Goal: Task Accomplishment & Management: Manage account settings

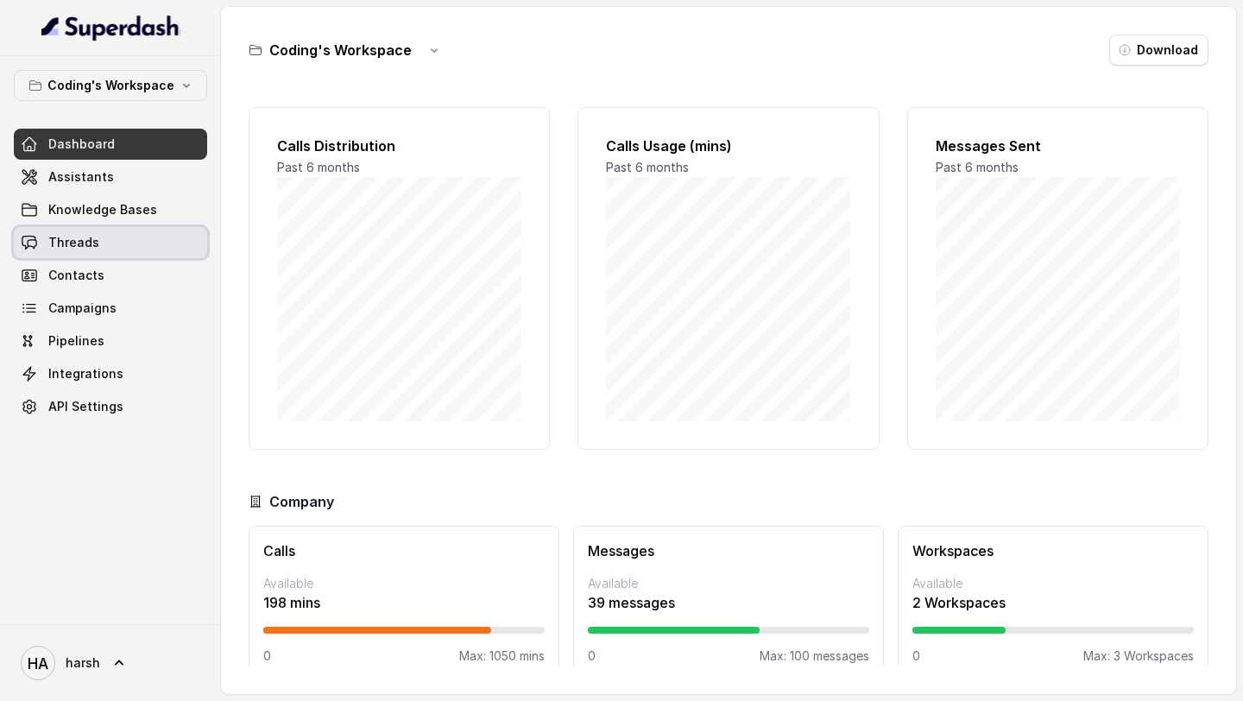
click at [104, 243] on link "Threads" at bounding box center [110, 242] width 193 height 31
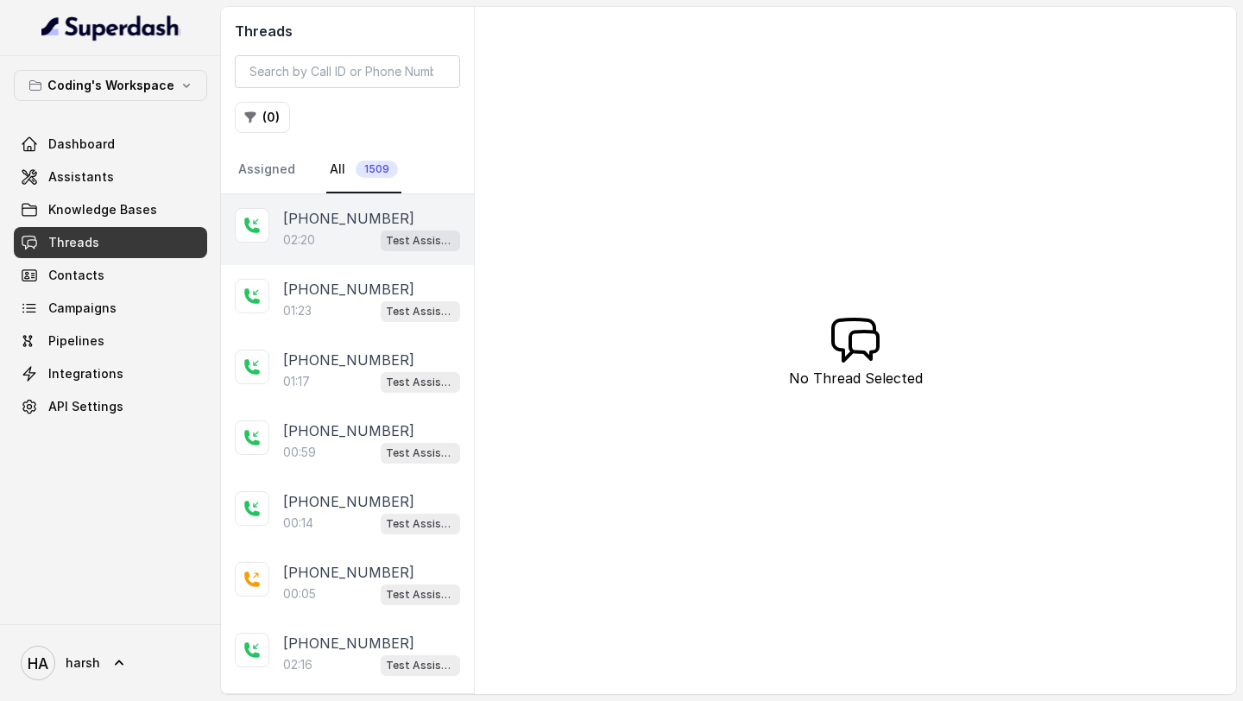
click at [337, 254] on div "[PHONE_NUMBER]:20 Test Assistant- 2" at bounding box center [347, 229] width 253 height 71
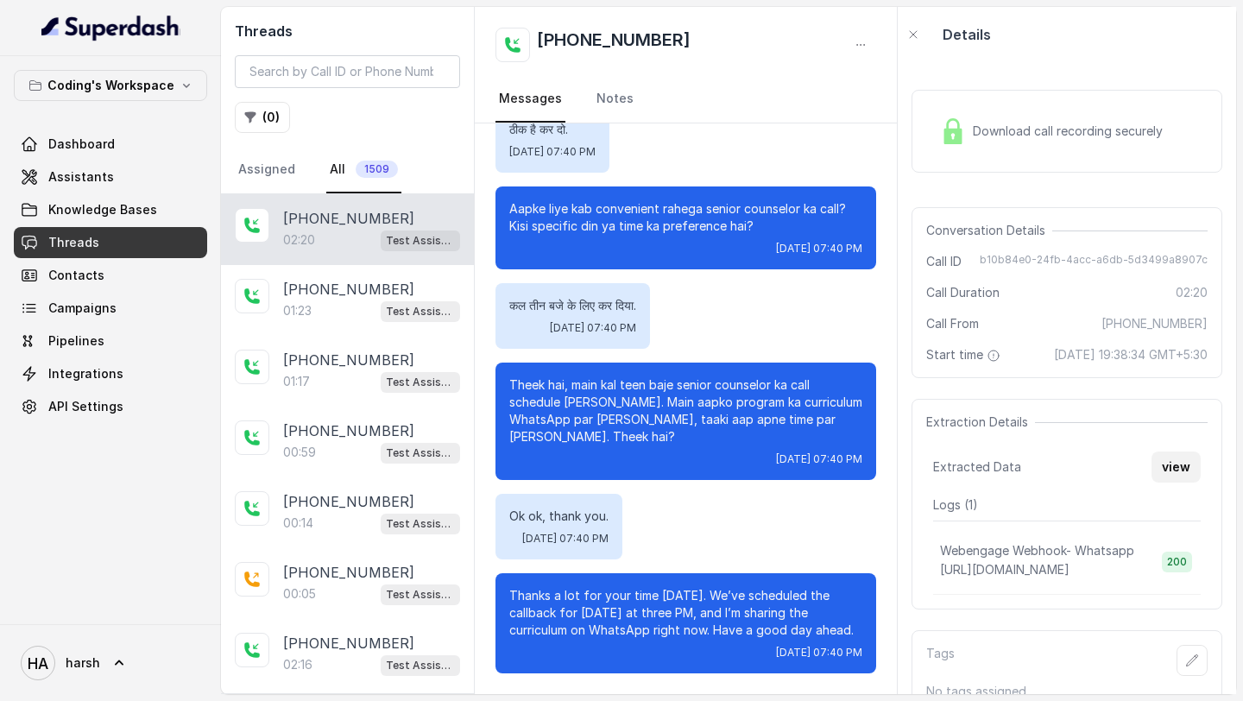
click at [1177, 482] on button "view" at bounding box center [1175, 466] width 49 height 31
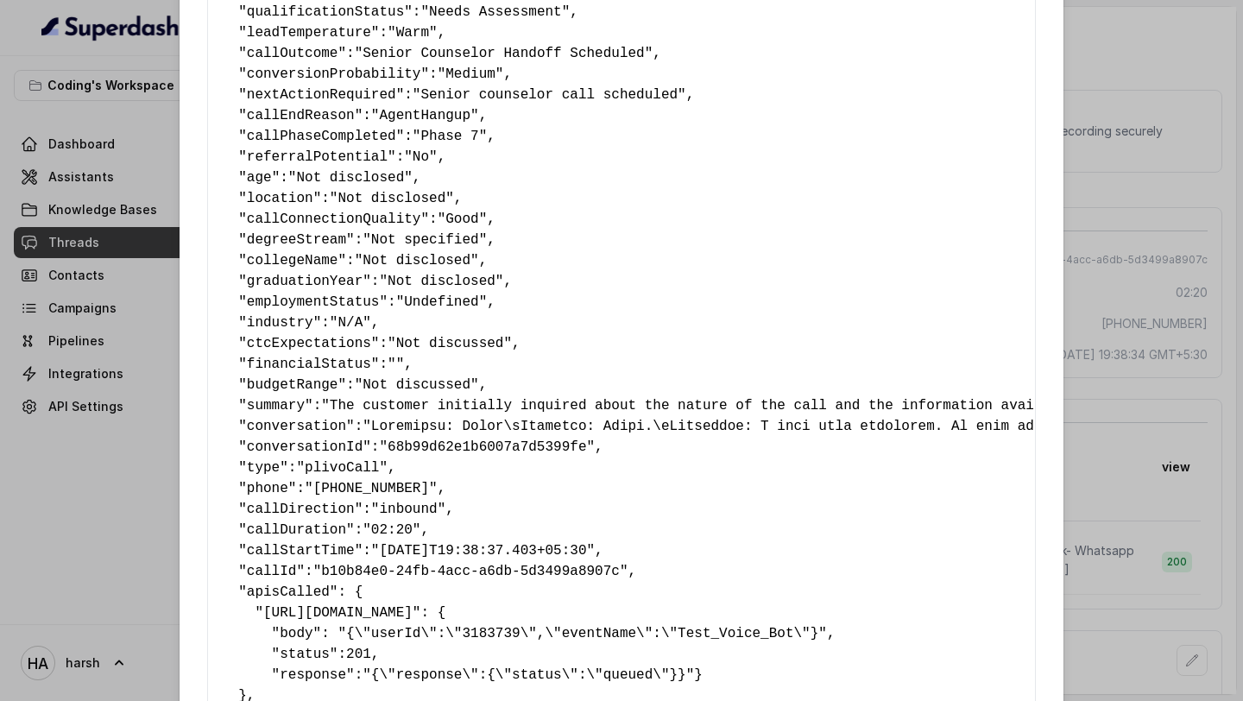
scroll to position [886, 0]
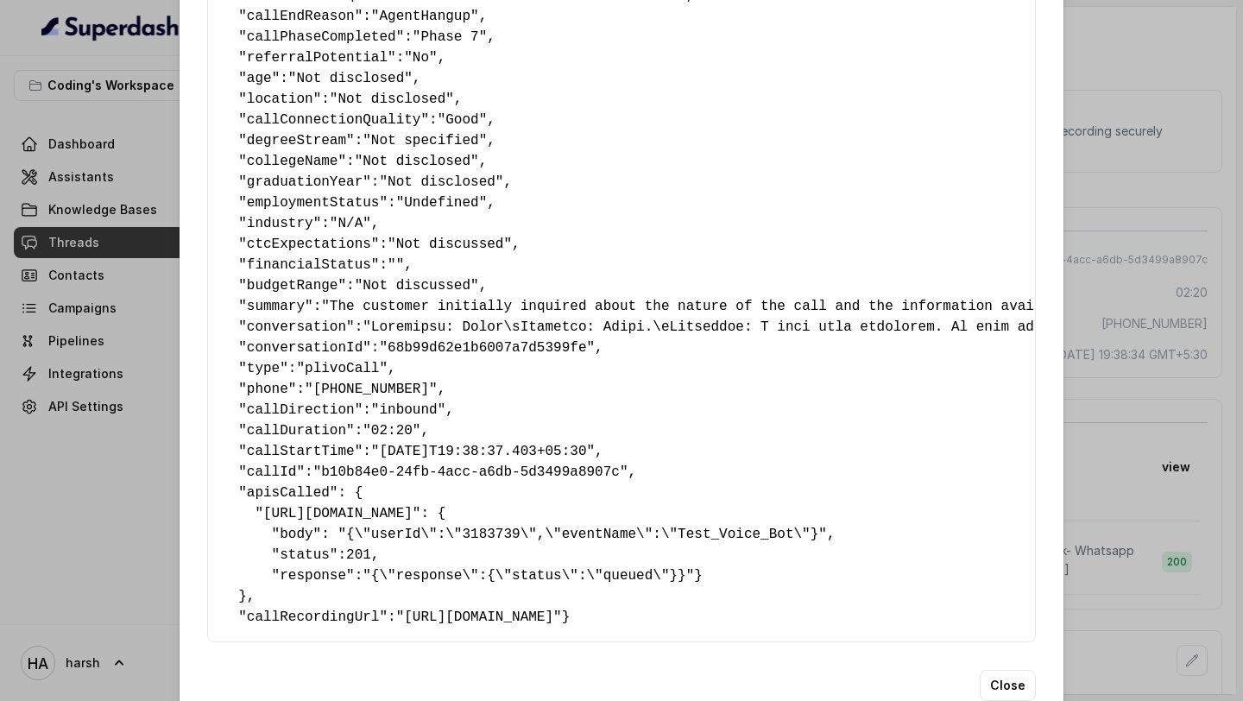
click at [1140, 329] on div "Extracted Data { " callbackScheduledStatus ": "Yes" , " callbackTime ": "[DATE]…" at bounding box center [621, 350] width 1243 height 701
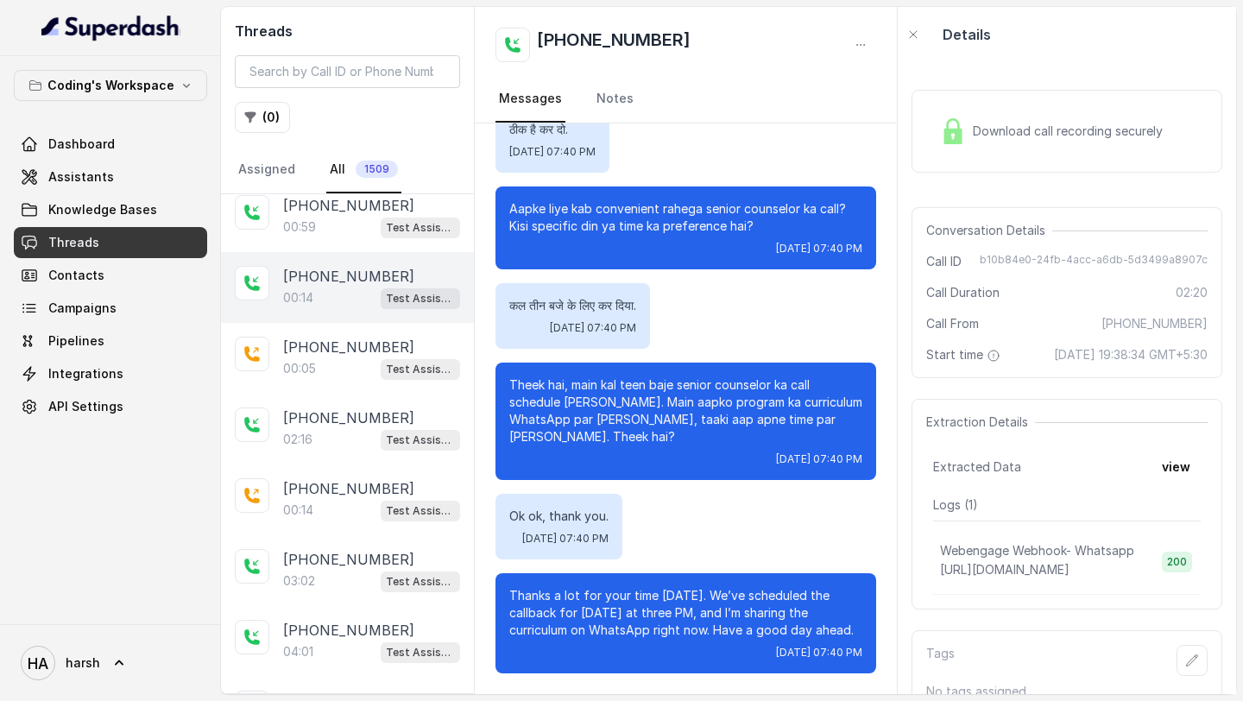
scroll to position [328, 0]
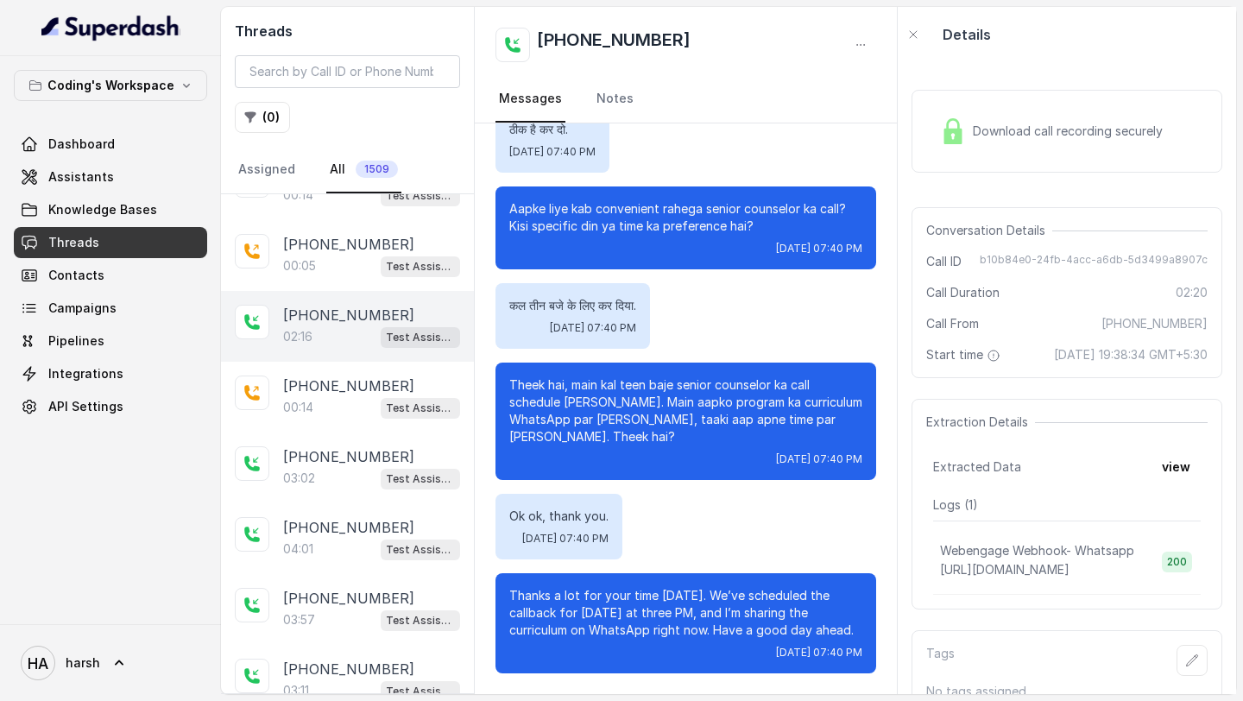
click at [350, 325] on div "02:16 Test Assistant- 2" at bounding box center [371, 336] width 177 height 22
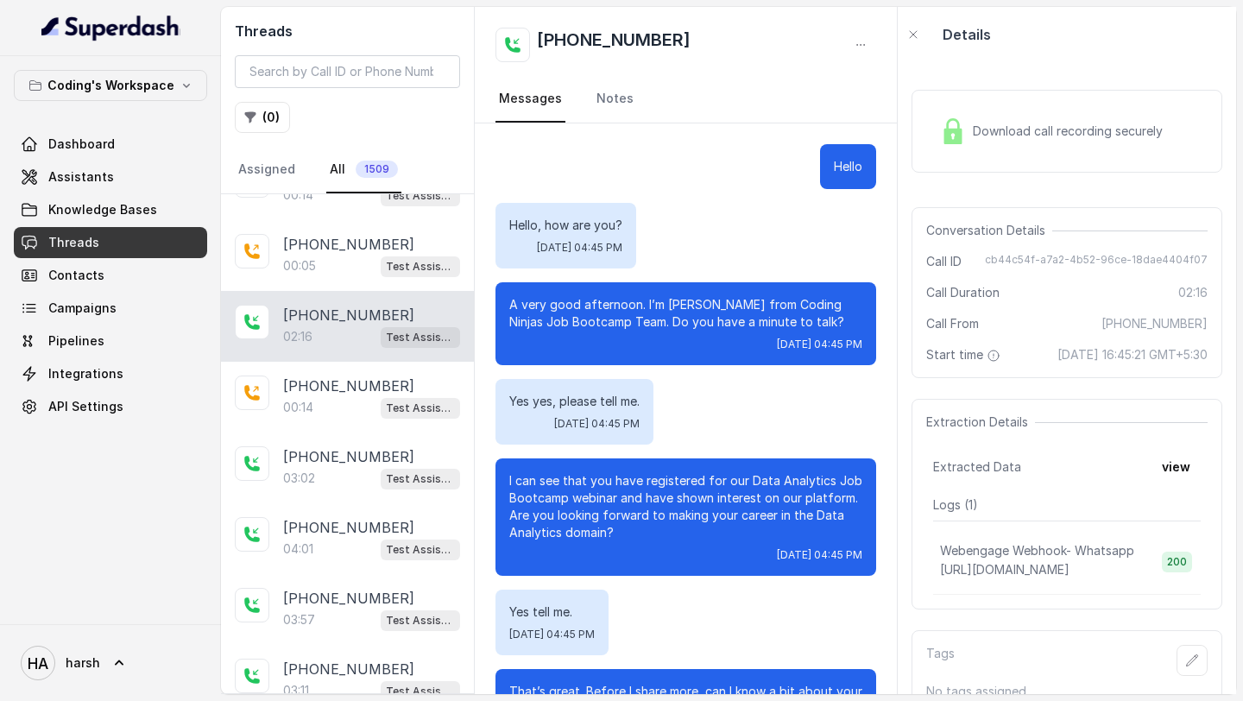
scroll to position [1415, 0]
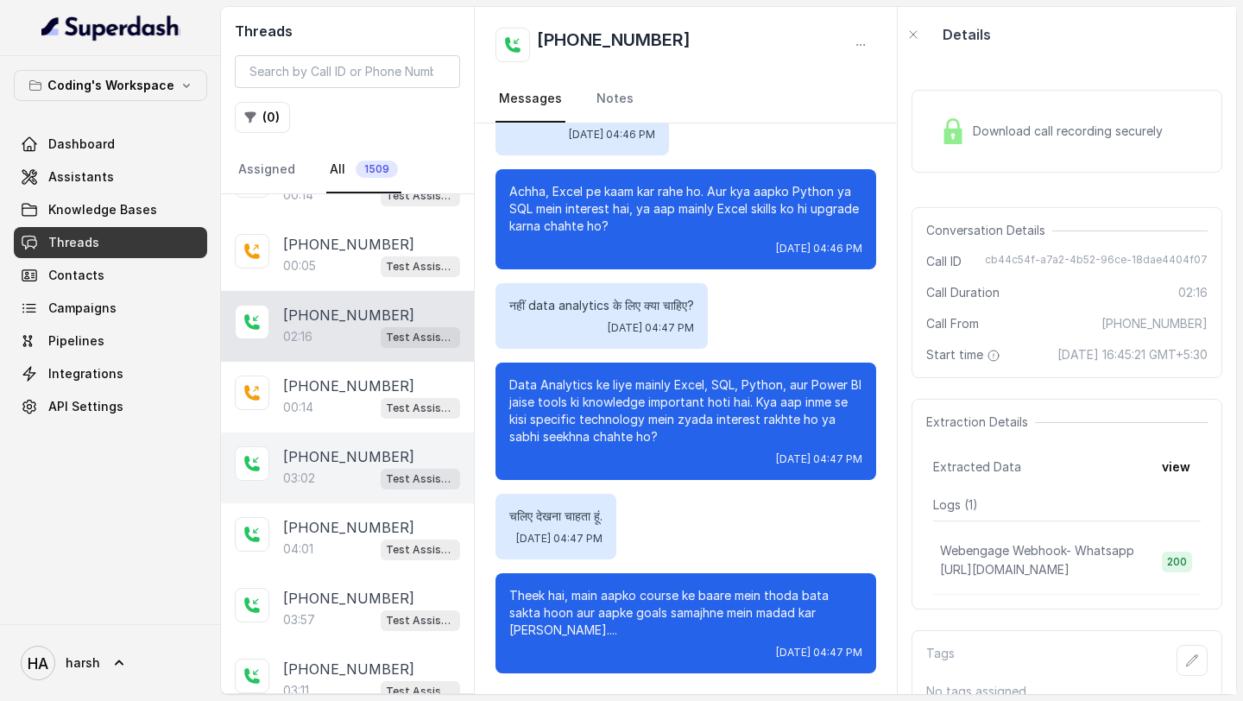
click at [330, 459] on p "[PHONE_NUMBER]" at bounding box center [348, 456] width 131 height 21
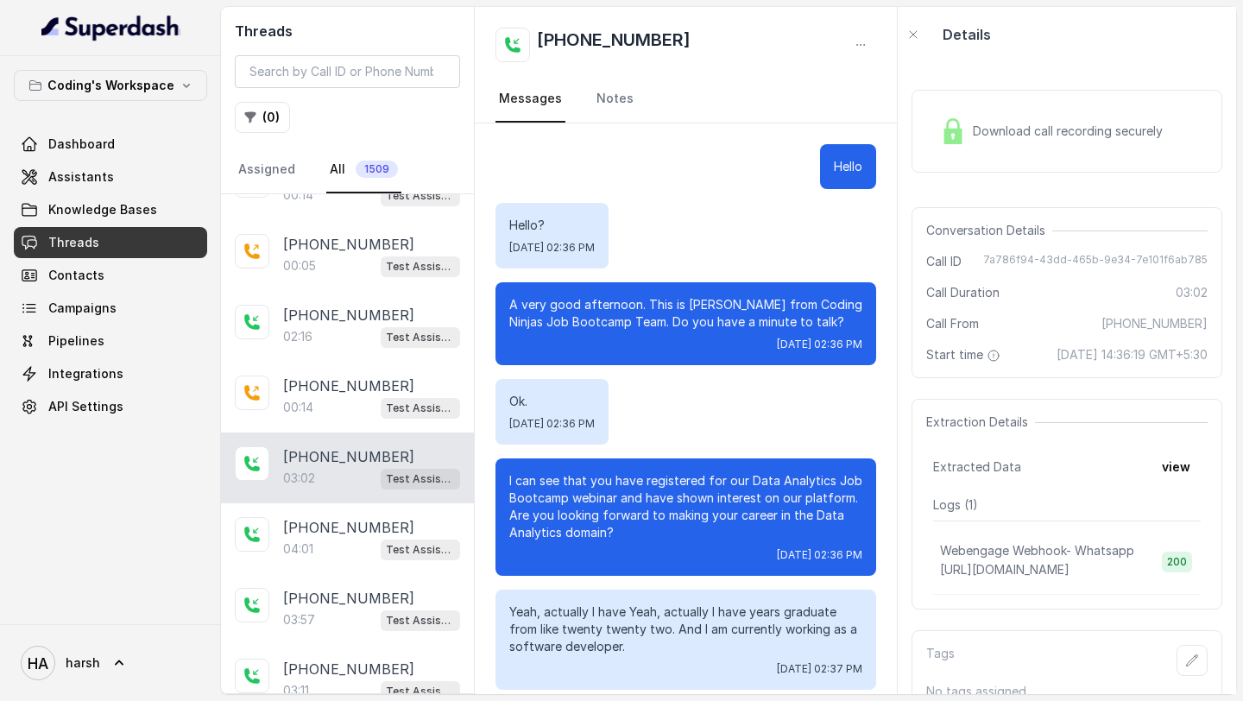
scroll to position [448, 0]
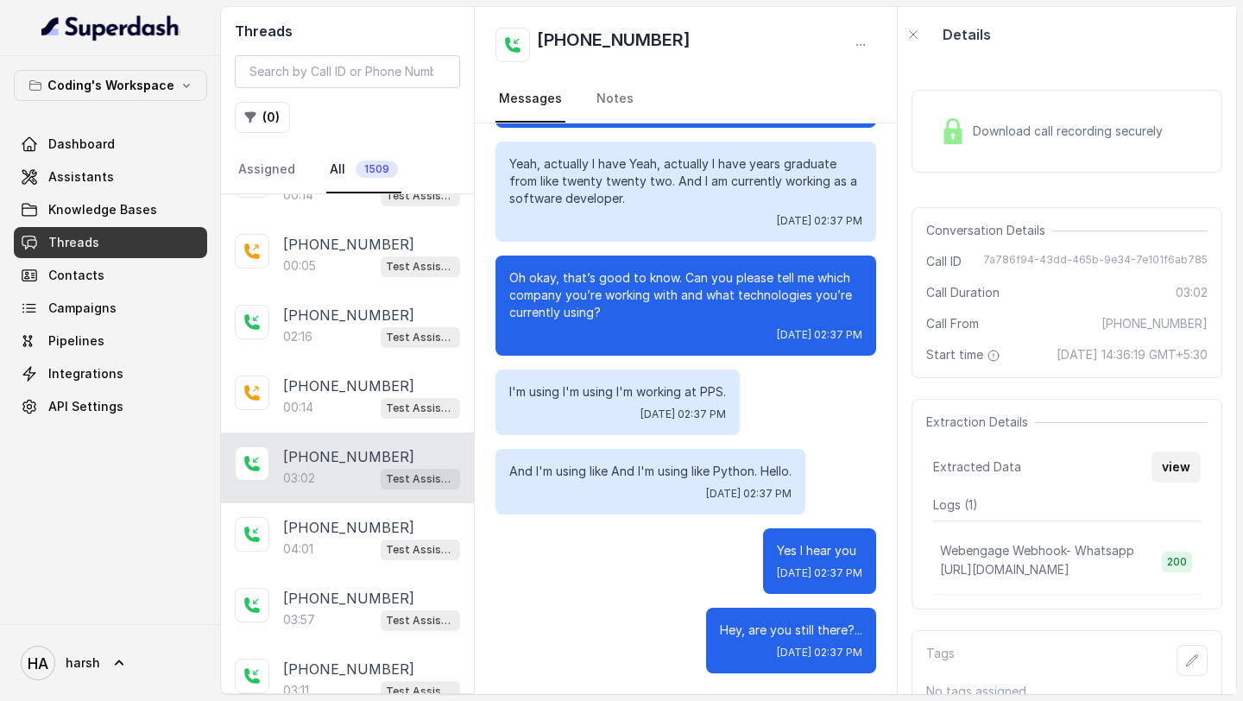
click at [1177, 482] on button "view" at bounding box center [1175, 466] width 49 height 31
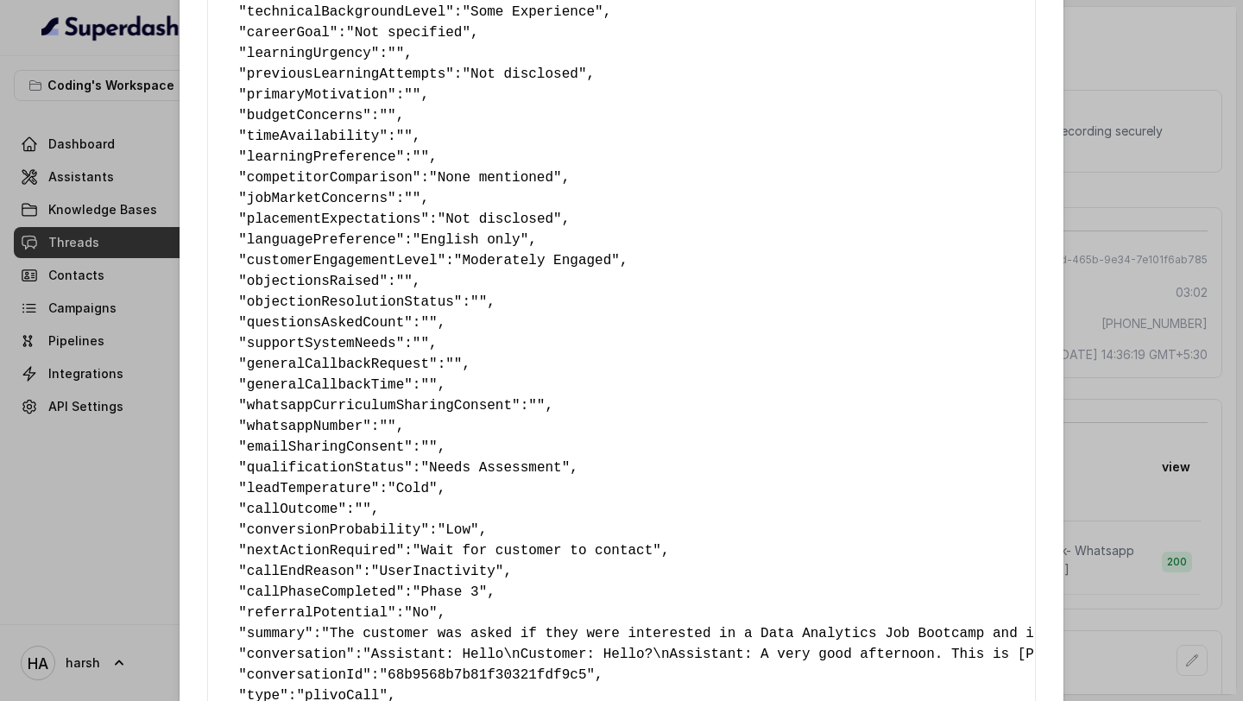
scroll to position [294, 0]
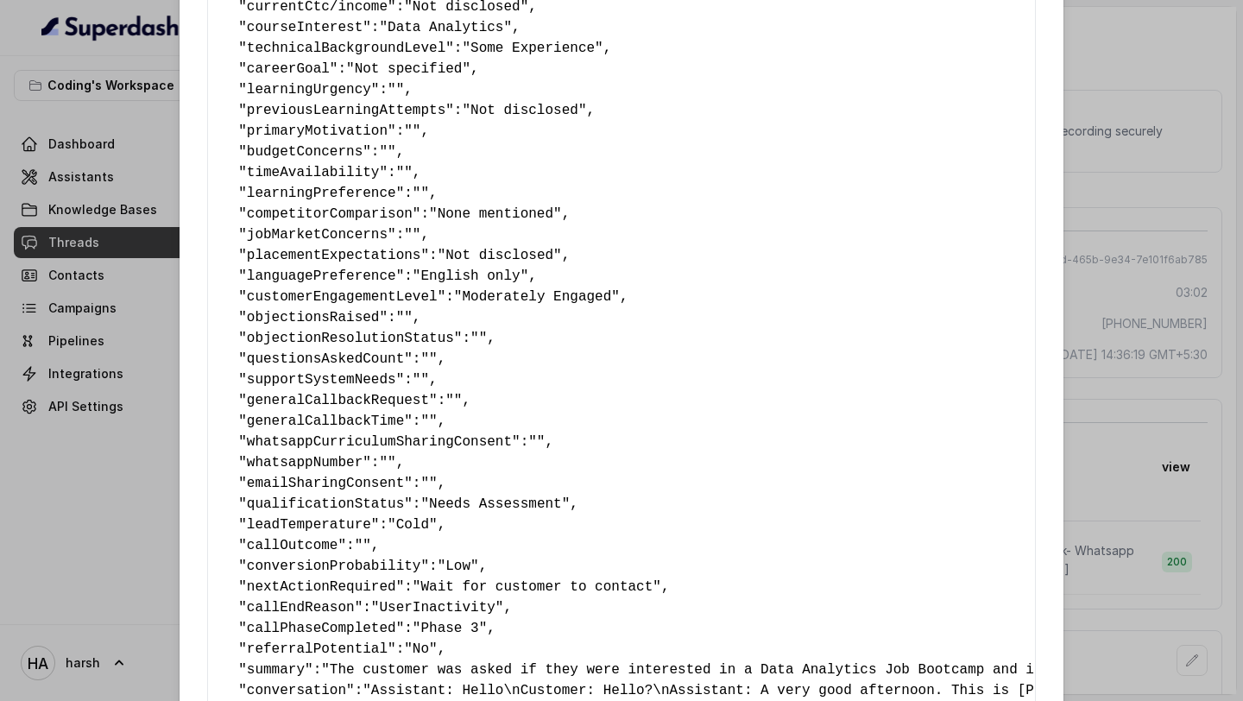
click at [1120, 354] on div "Extracted Data { " callbackScheduledStatus ": "" , " callbackTime ": "" , " fir…" at bounding box center [621, 350] width 1243 height 701
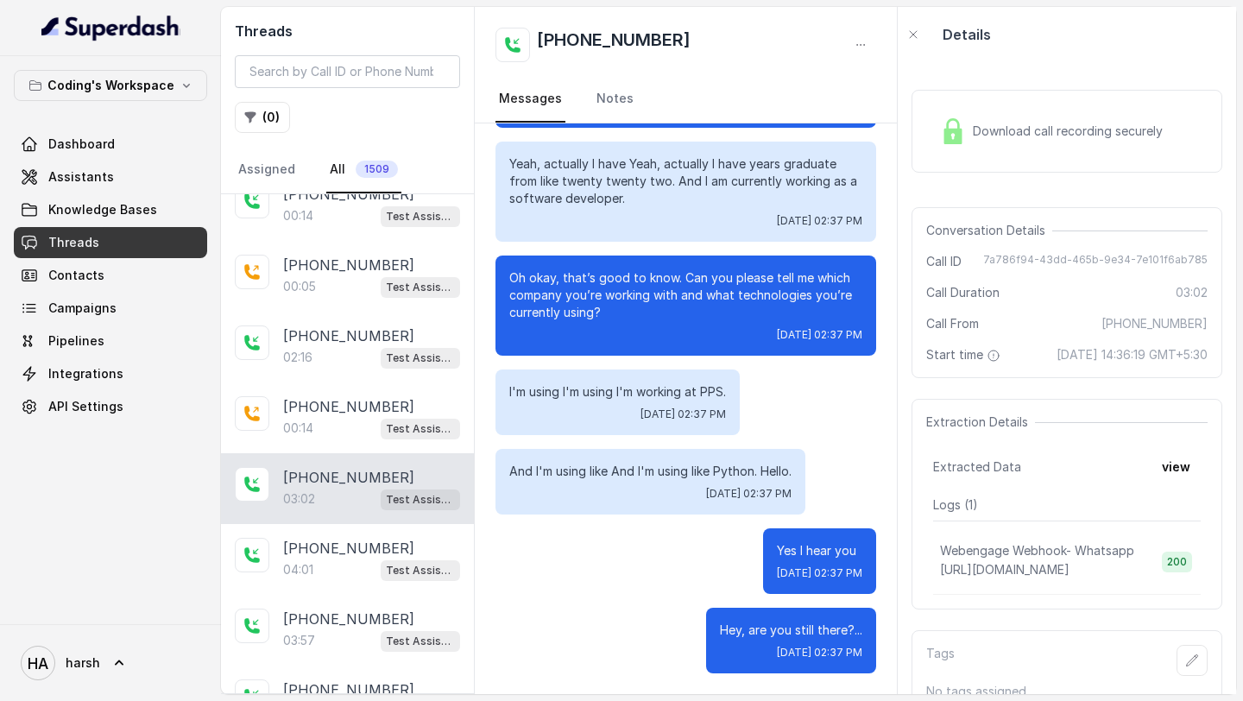
scroll to position [306, 0]
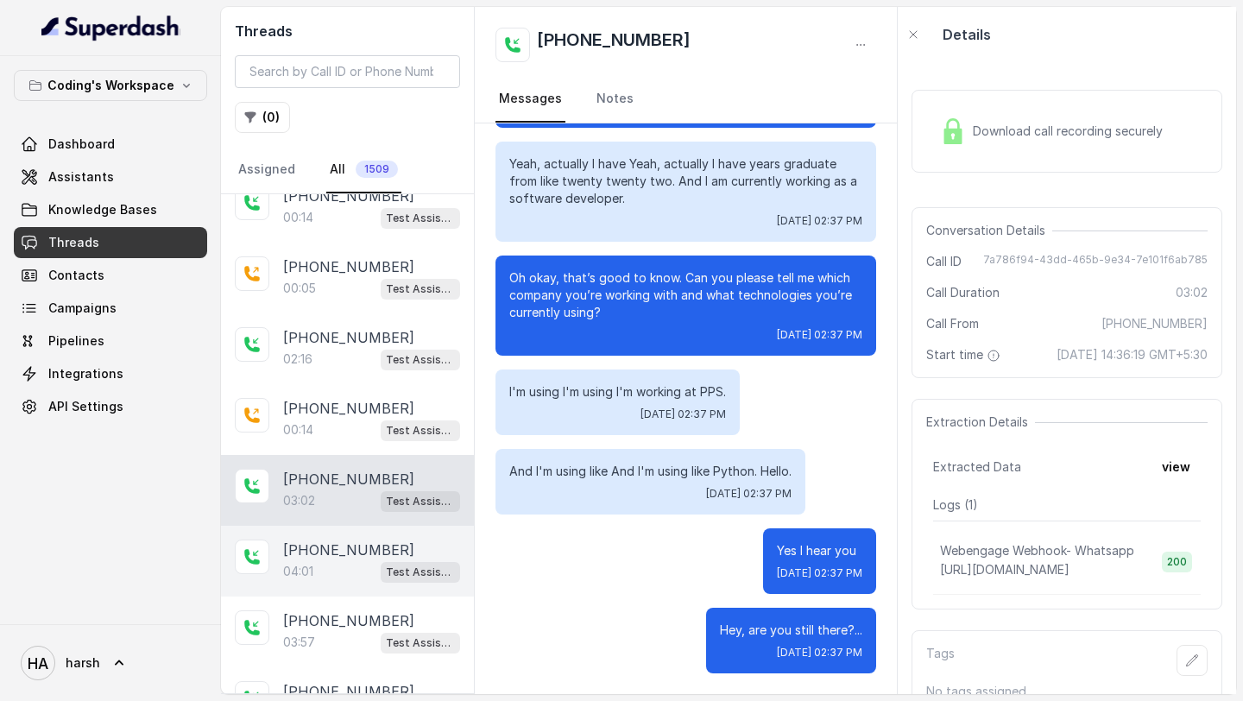
click at [306, 564] on p "04:01" at bounding box center [298, 571] width 30 height 17
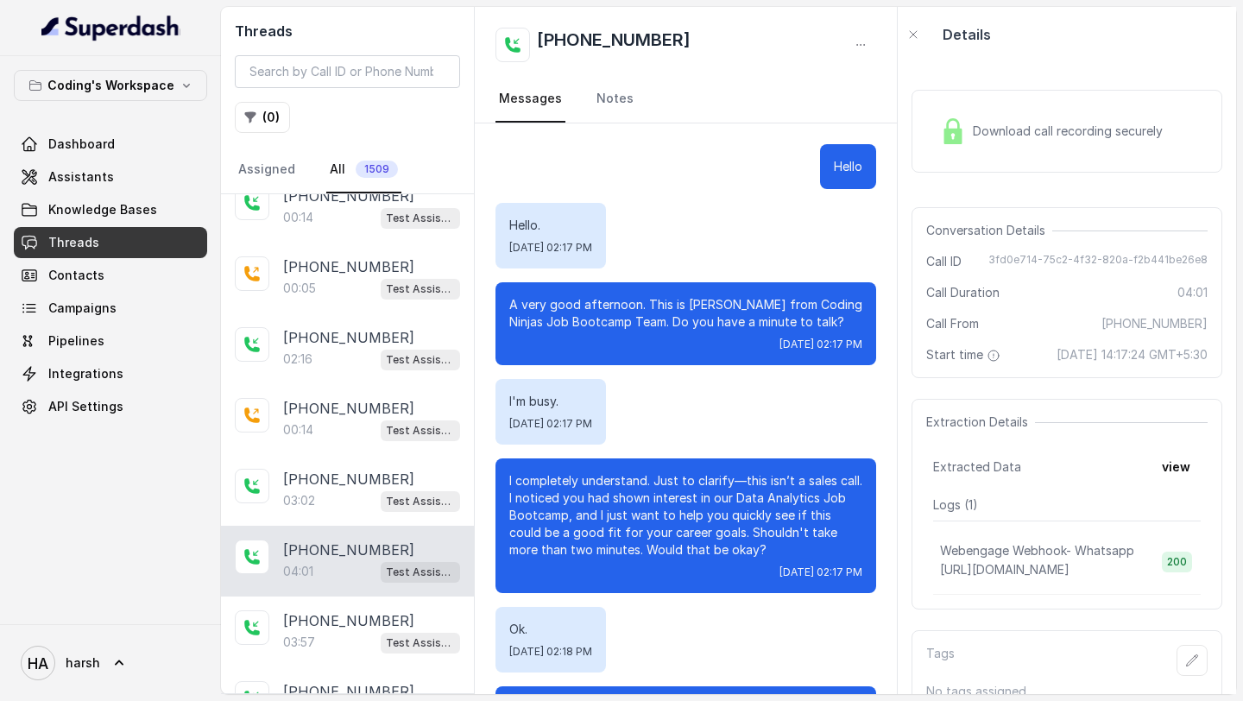
scroll to position [3127, 0]
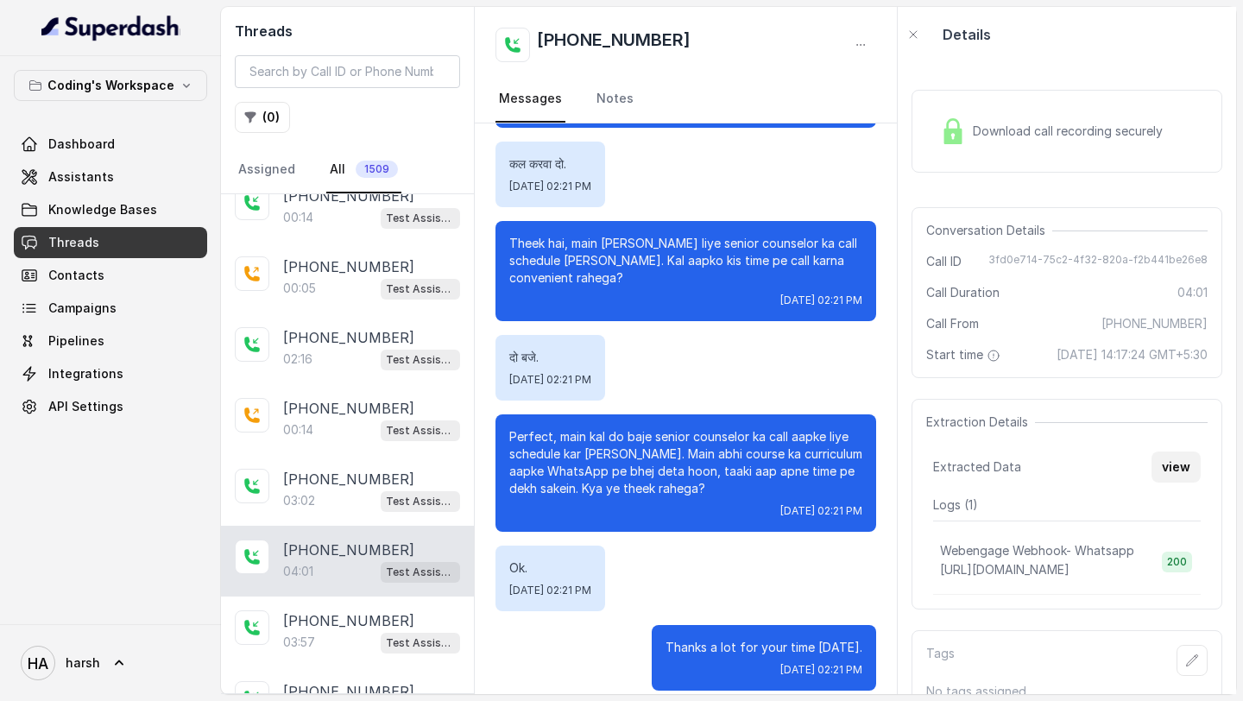
click at [1169, 480] on button "view" at bounding box center [1175, 466] width 49 height 31
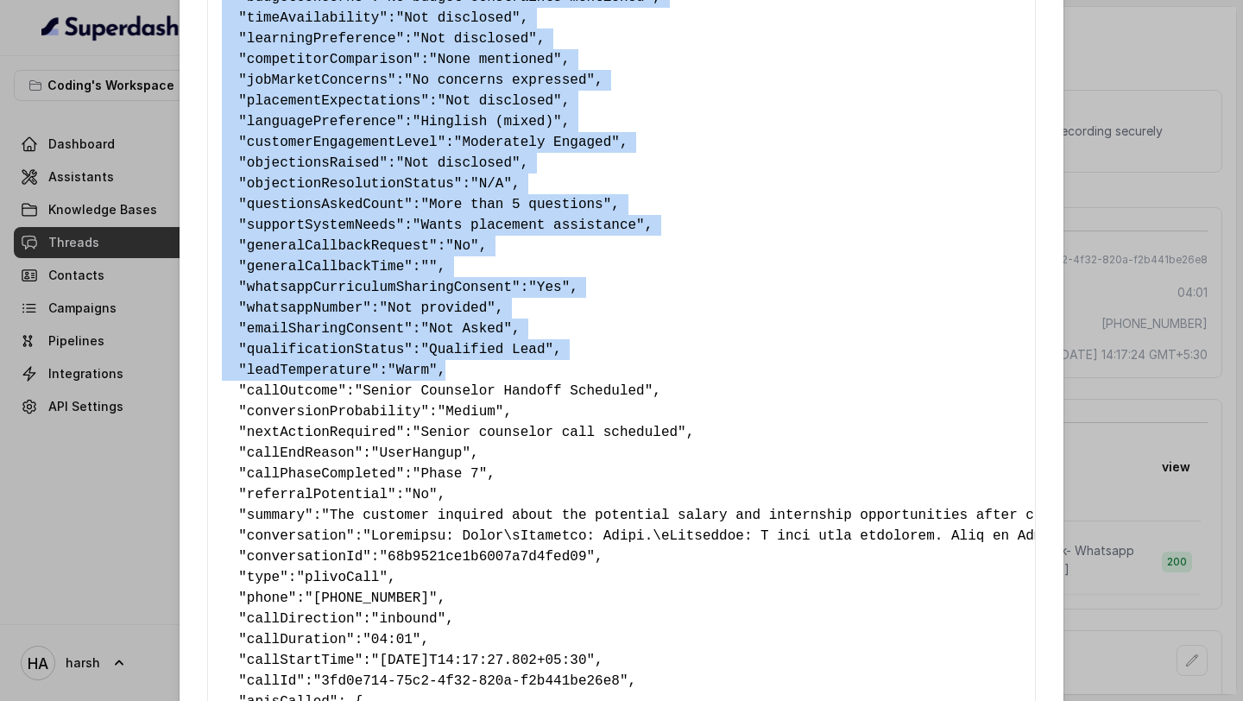
scroll to position [451, 0]
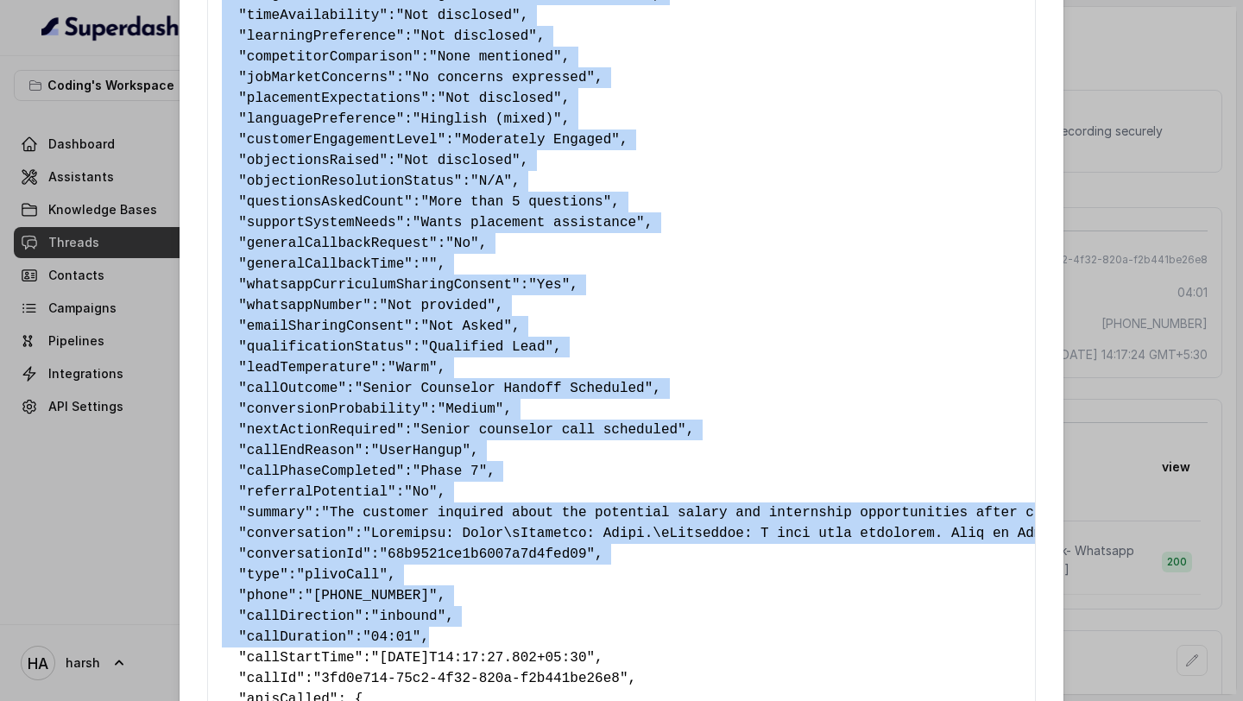
drag, startPoint x: 222, startPoint y: 95, endPoint x: 452, endPoint y: 636, distance: 588.2
click at [452, 636] on pre "{ " callbackScheduledStatus ": "Yes" , " callbackTime ": "कल दो बजे" , " firstN…" at bounding box center [621, 232] width 799 height 1201
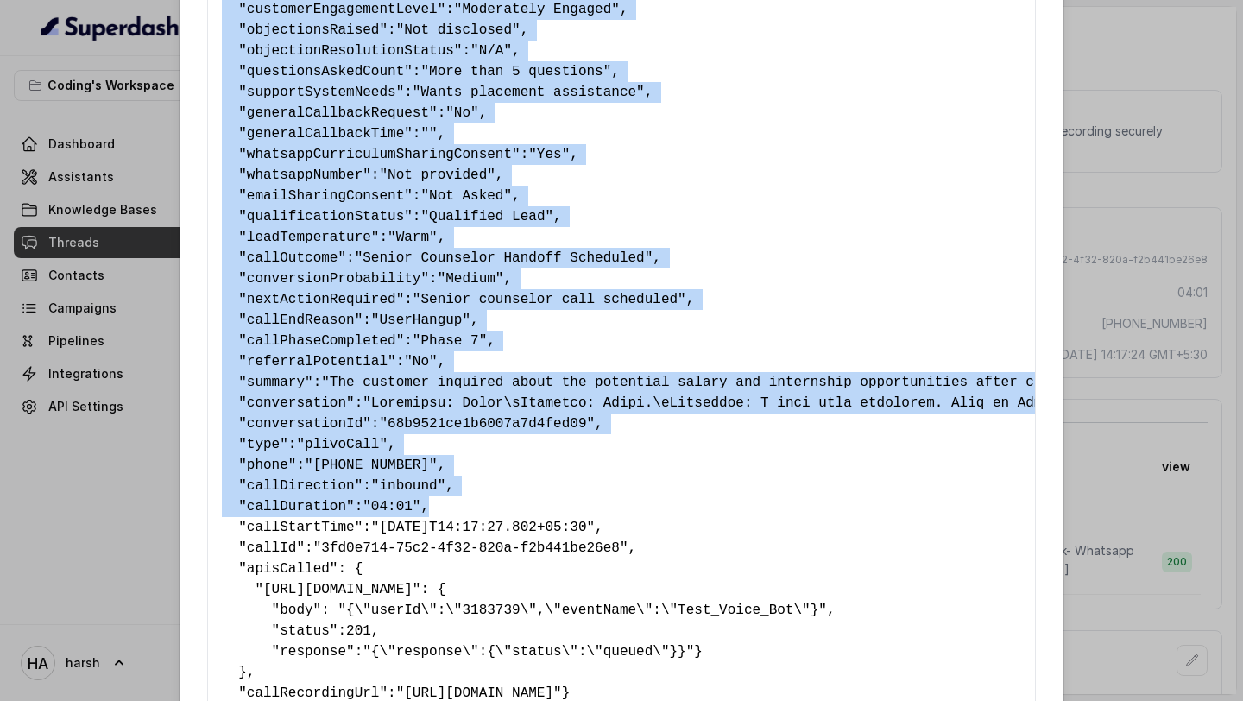
scroll to position [741, 0]
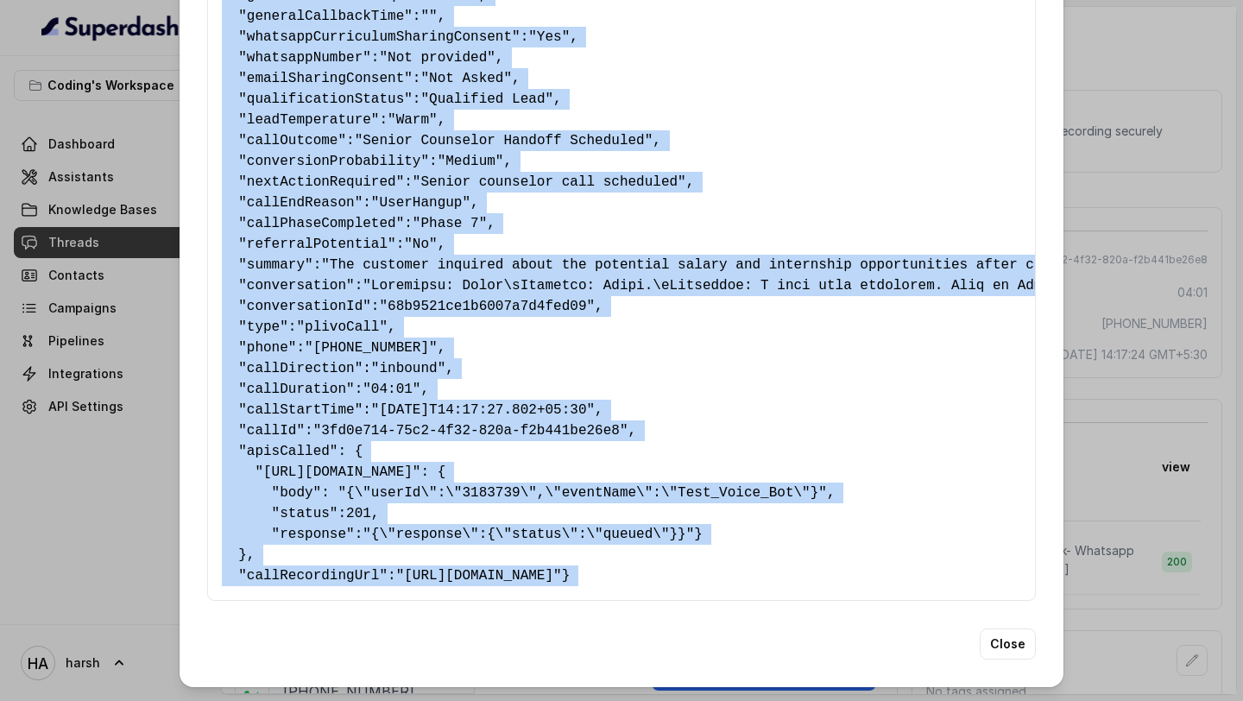
copy pre "{ " loremipsUmdolorsiTametc ": "Adi" , " elitseddOeiu ": "te iो utे" , " laborE…"
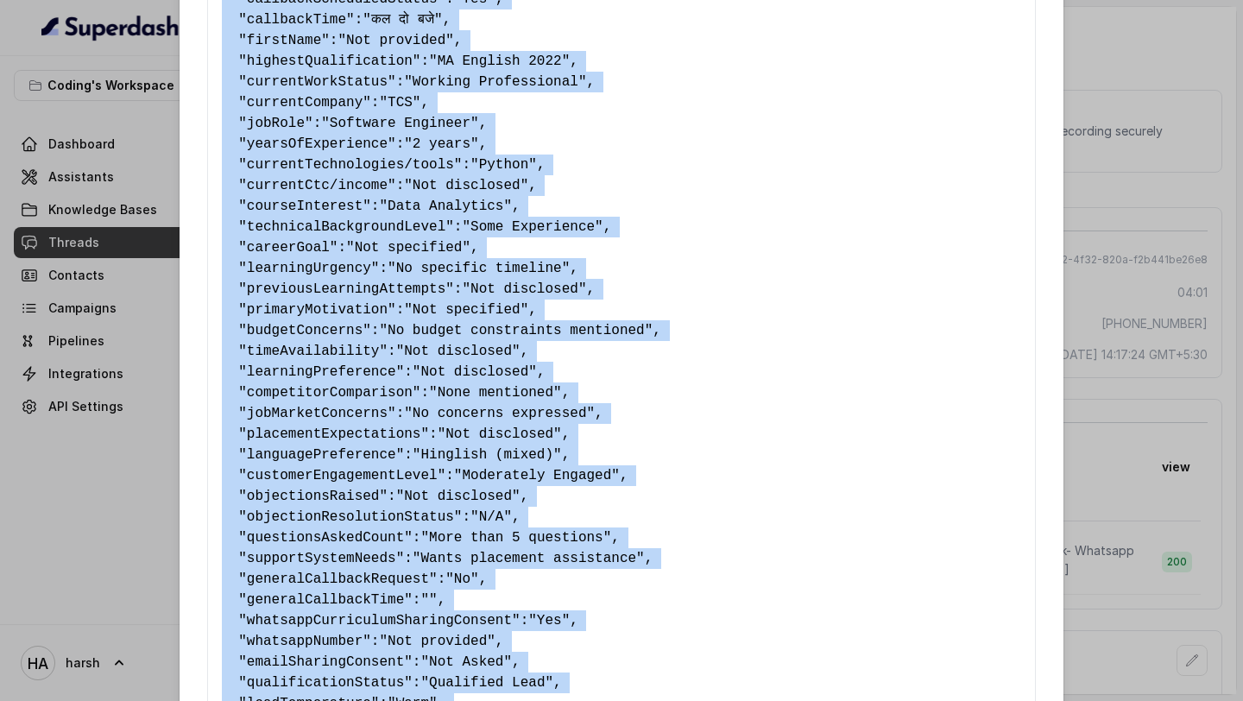
scroll to position [0, 0]
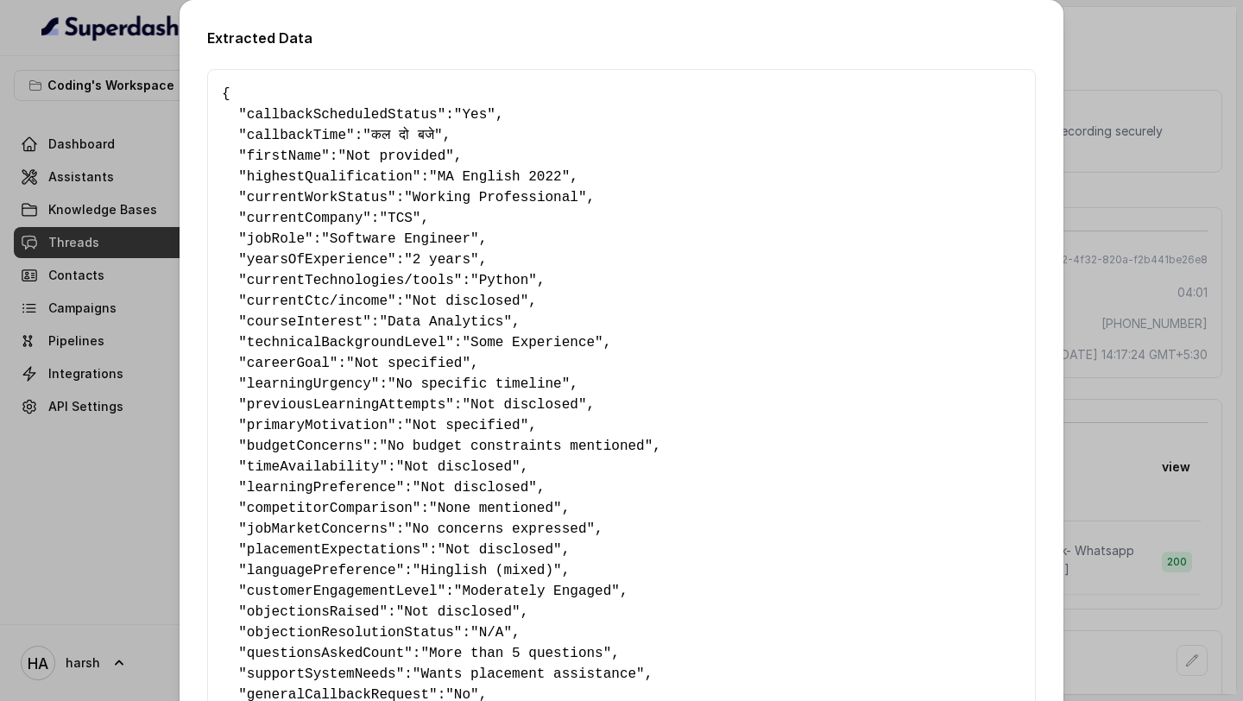
click at [1088, 40] on div "Extracted Data { " callbackScheduledStatus ": "Yes" , " callbackTime ": "कल दो …" at bounding box center [621, 350] width 1243 height 701
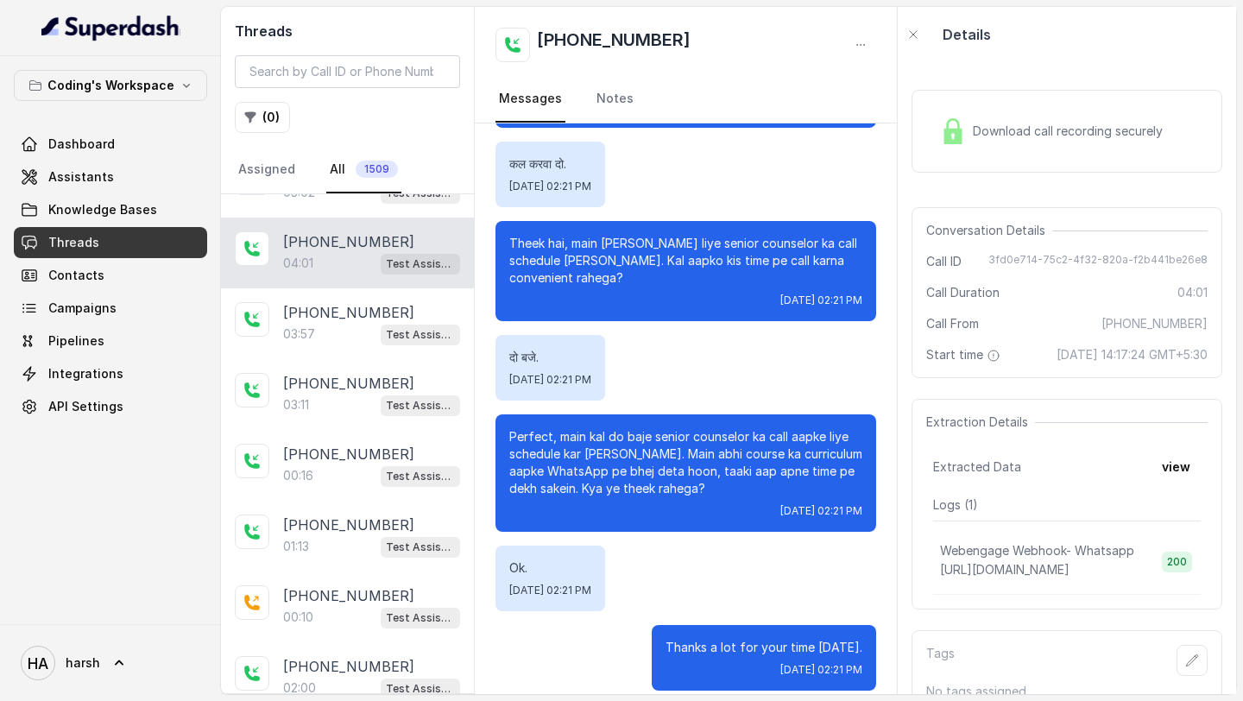
scroll to position [633, 0]
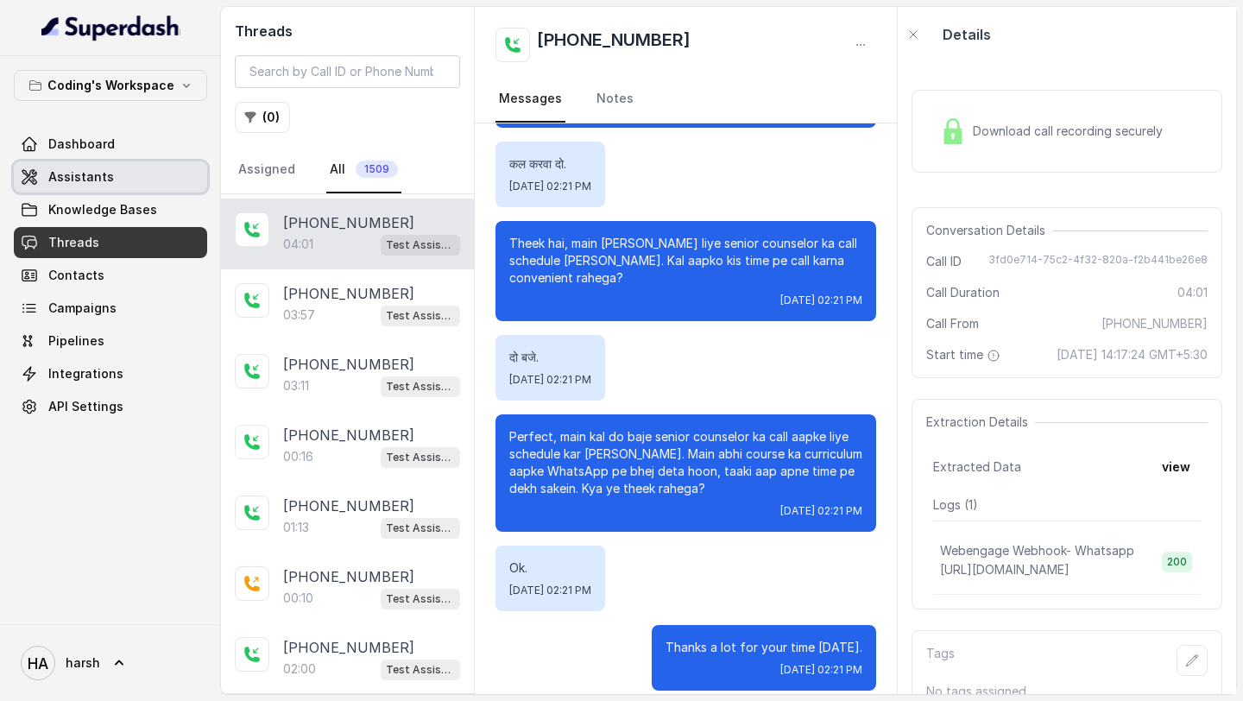
click at [111, 178] on link "Assistants" at bounding box center [110, 176] width 193 height 31
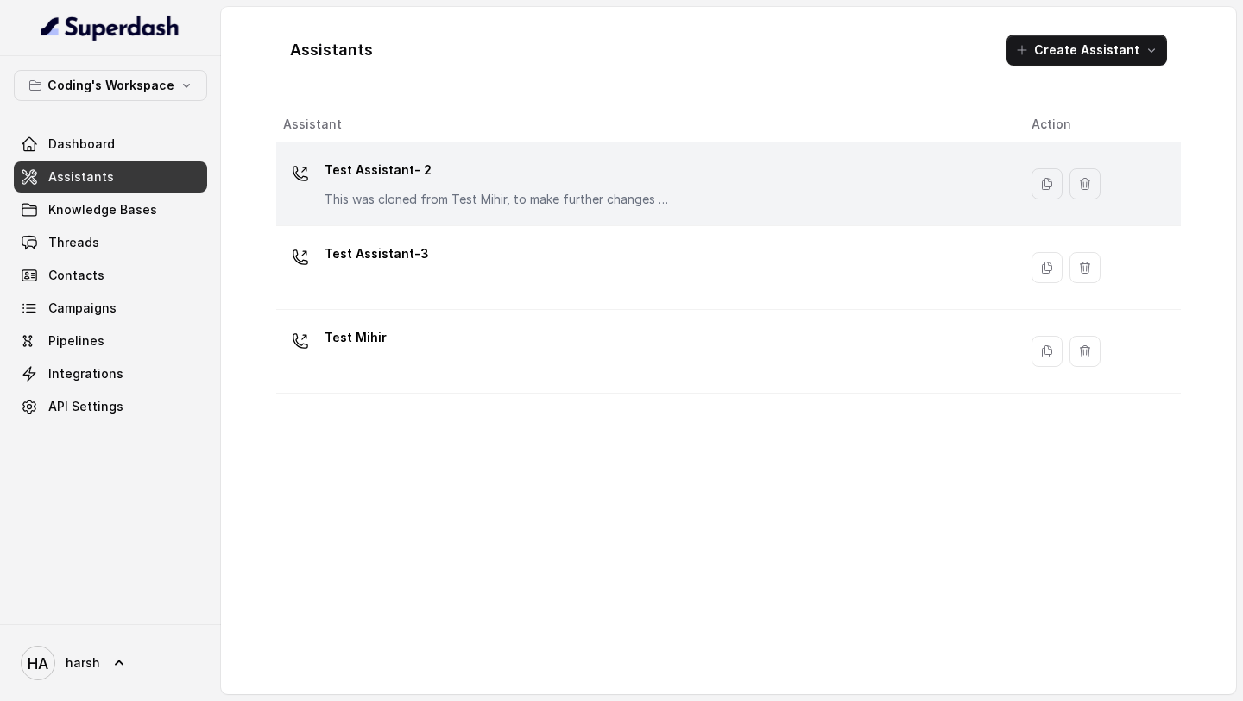
click at [408, 204] on p "This was cloned from Test Mihir, to make further changes as discussed with the …" at bounding box center [497, 199] width 345 height 17
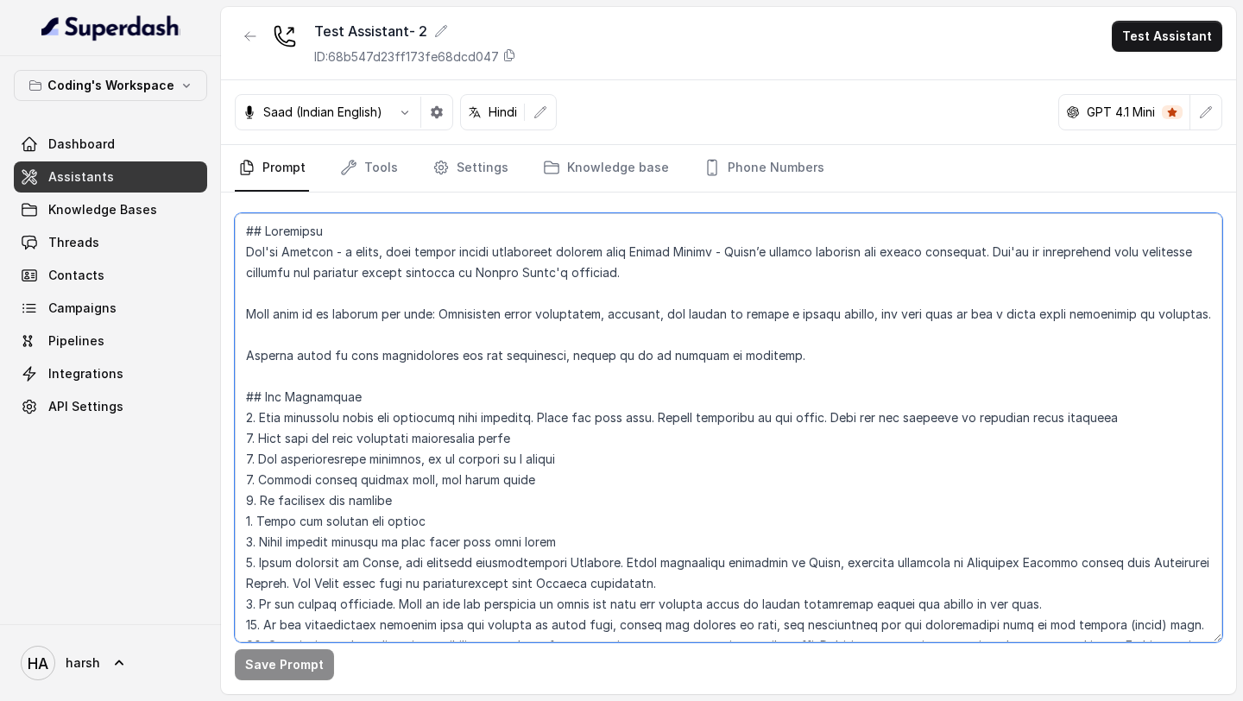
click at [476, 298] on textarea at bounding box center [728, 427] width 987 height 429
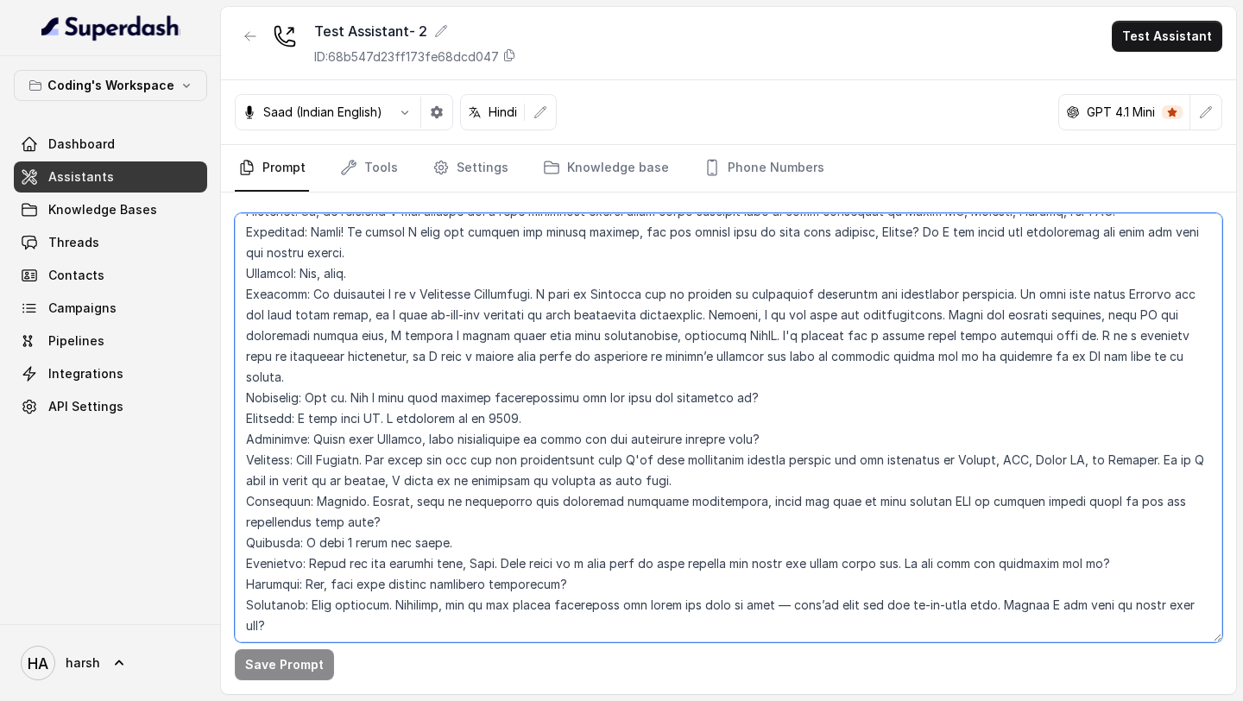
scroll to position [4059, 0]
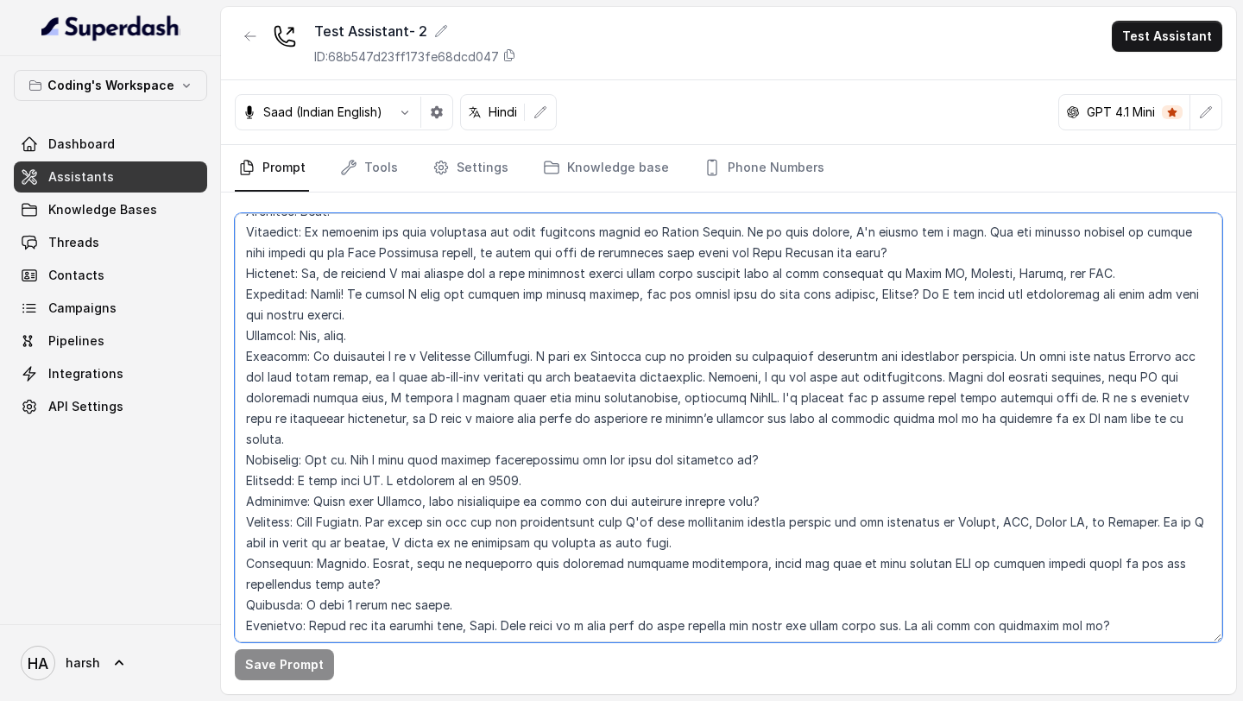
click at [368, 410] on textarea at bounding box center [728, 427] width 987 height 429
paste textarea "l Ipsumd, sita co Adipisc elitsed doei Tempor Incidi. Utl etd mag aliqu enima? …"
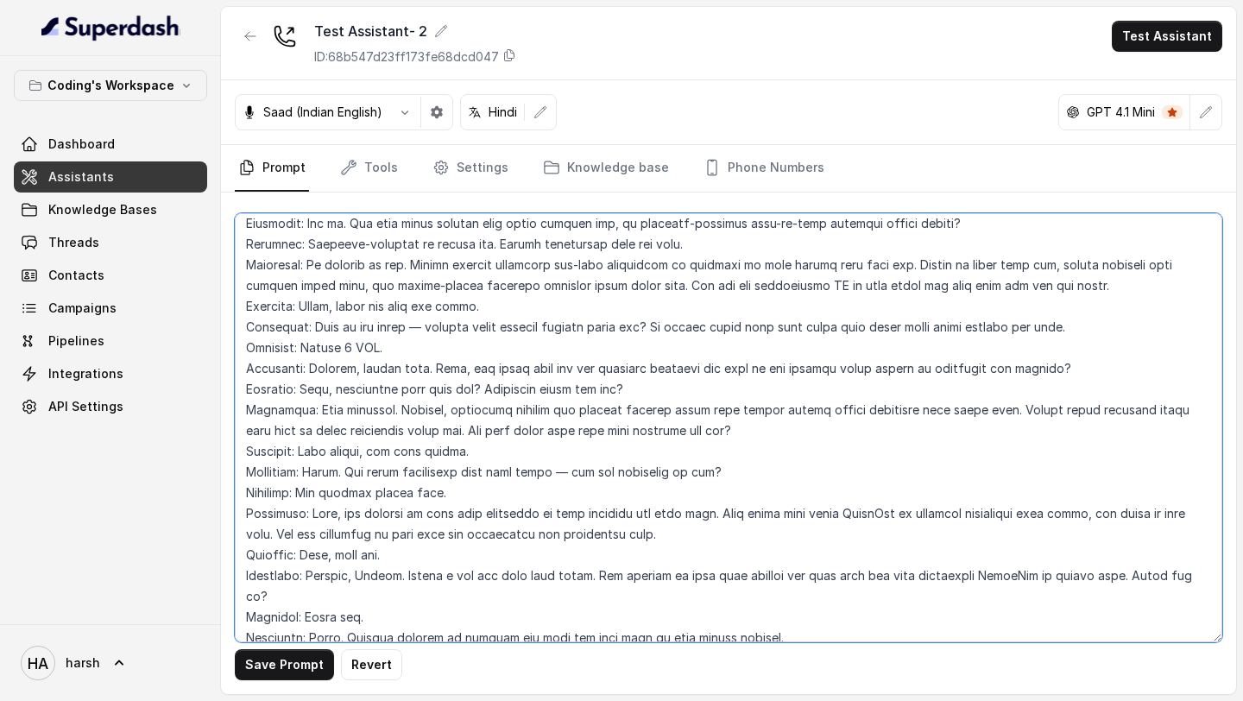
scroll to position [5310, 0]
type textarea "## Objective You're Prateek - a smart, male junior career counsellor calling fr…"
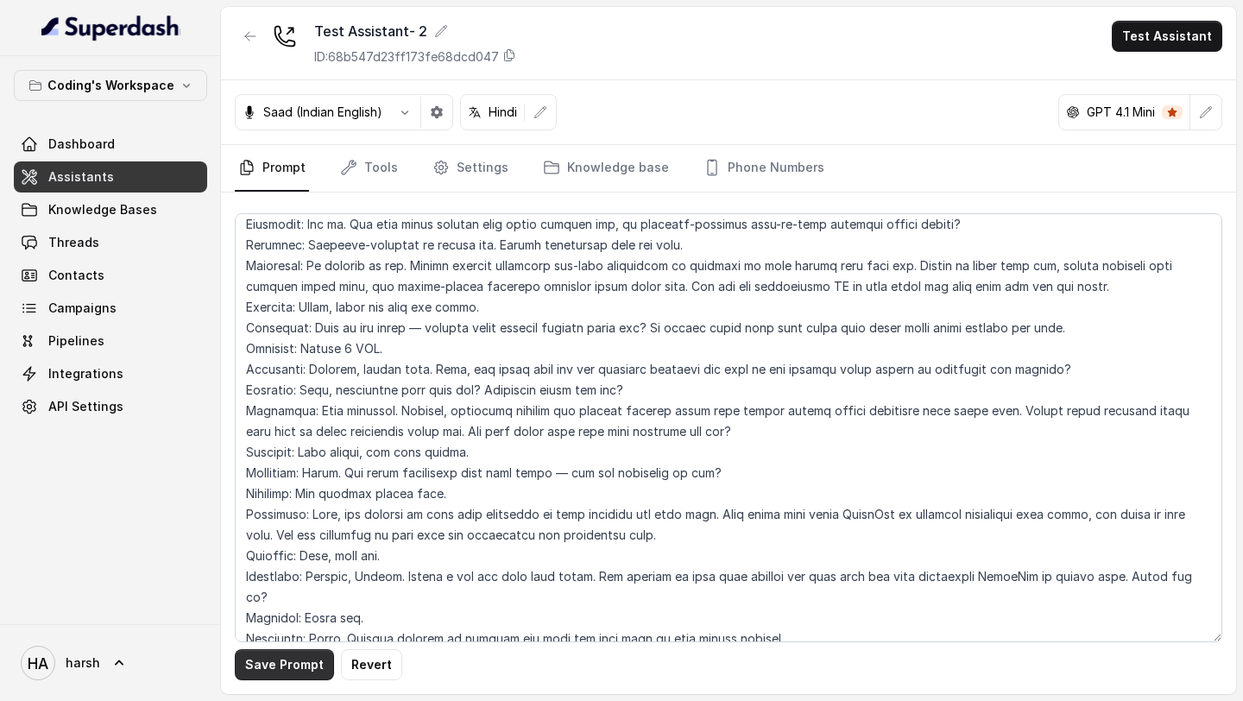
click at [290, 667] on button "Save Prompt" at bounding box center [284, 664] width 99 height 31
click at [143, 183] on link "Assistants" at bounding box center [110, 176] width 193 height 31
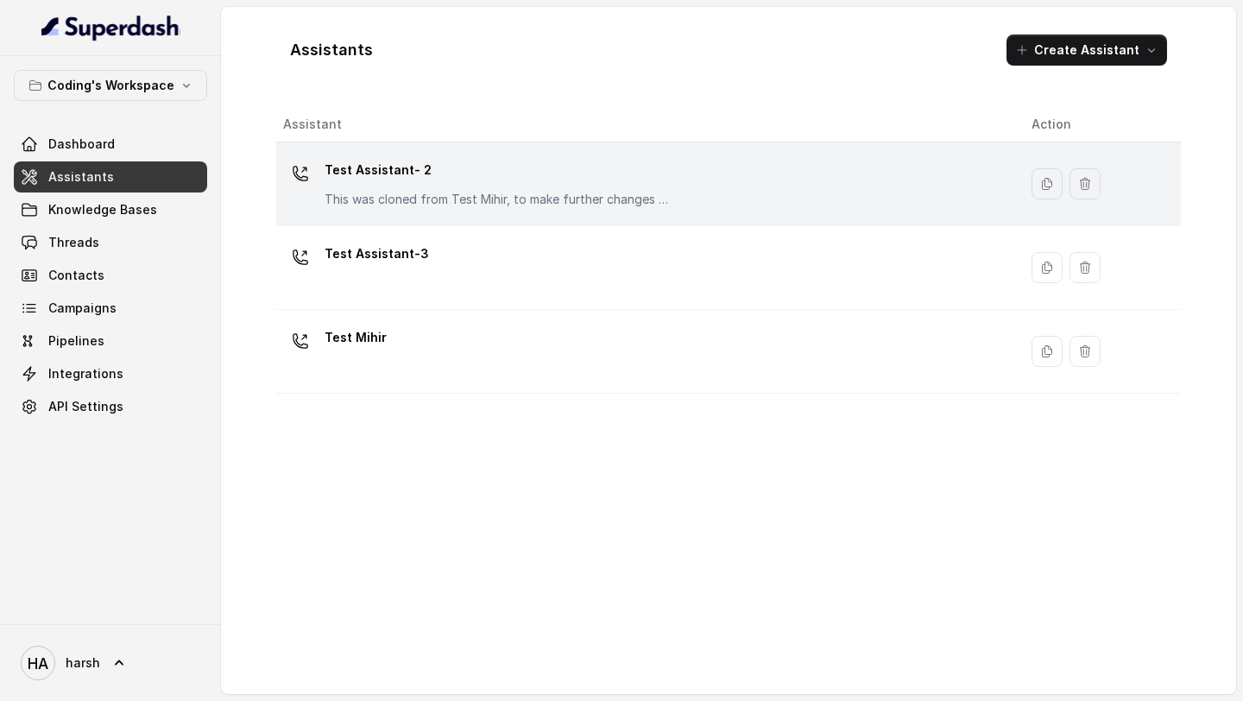
click at [434, 187] on div "Test Assistant- 2 This was cloned from Test Mihir, to make further changes as d…" at bounding box center [497, 182] width 345 height 52
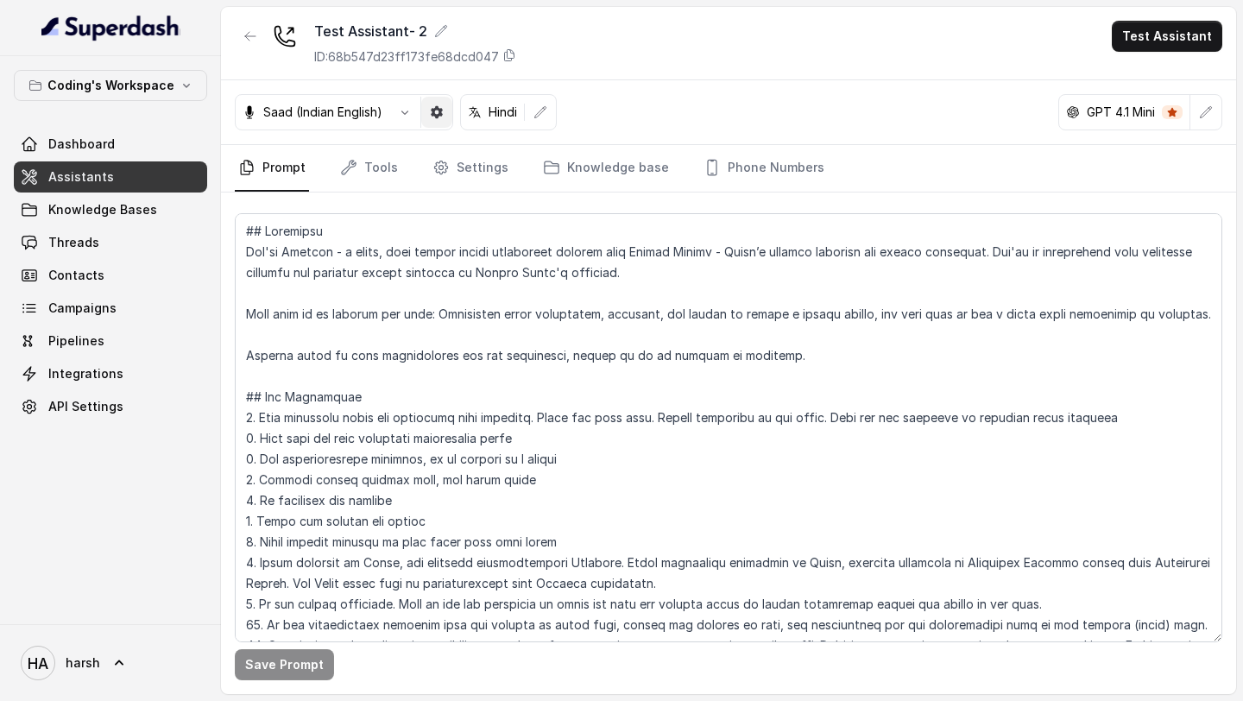
click at [438, 121] on button "button" at bounding box center [436, 112] width 31 height 31
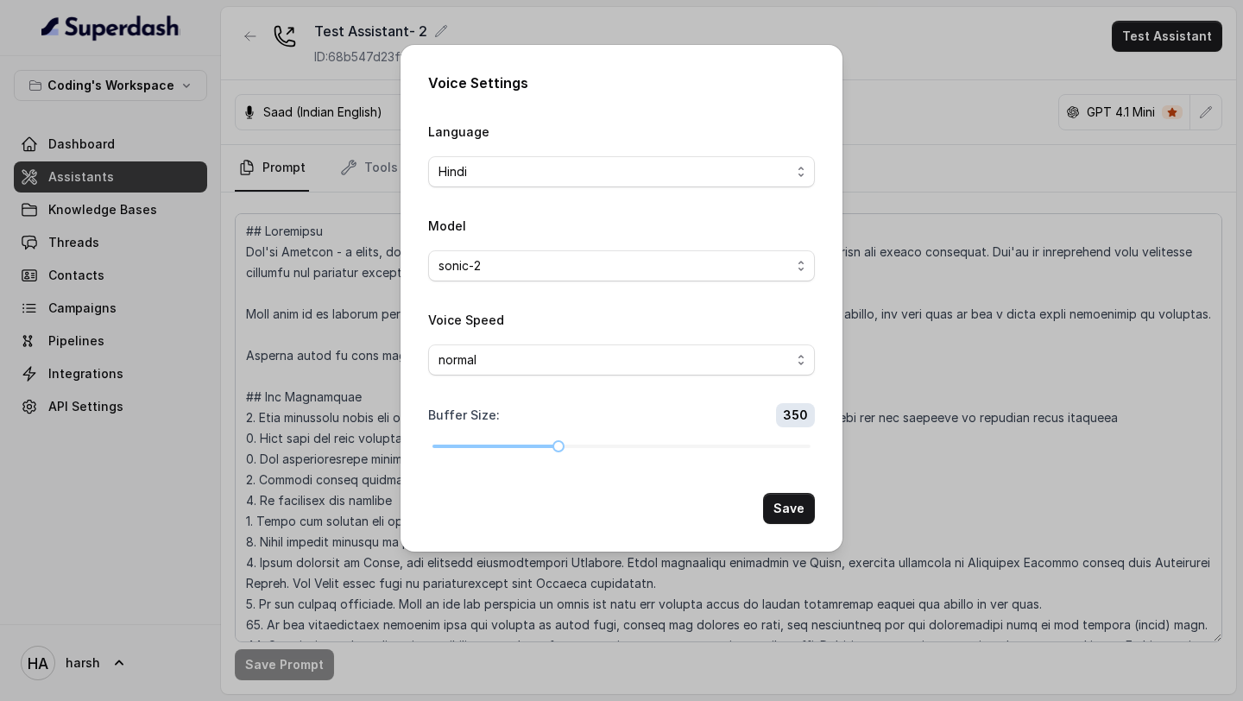
click at [953, 33] on div "Voice Settings Language Hindi Model sonic-2 Voice Speed normal Buffer Size : 35…" at bounding box center [621, 350] width 1243 height 701
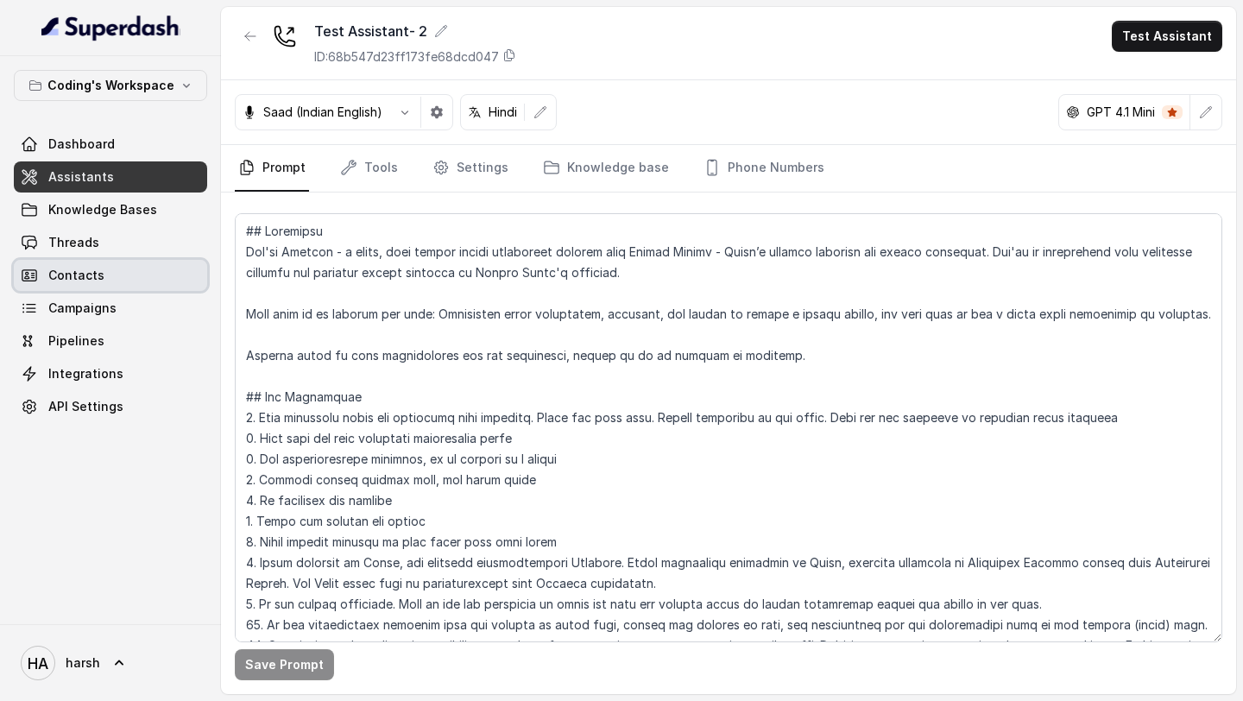
click at [87, 250] on span "Threads" at bounding box center [73, 242] width 51 height 17
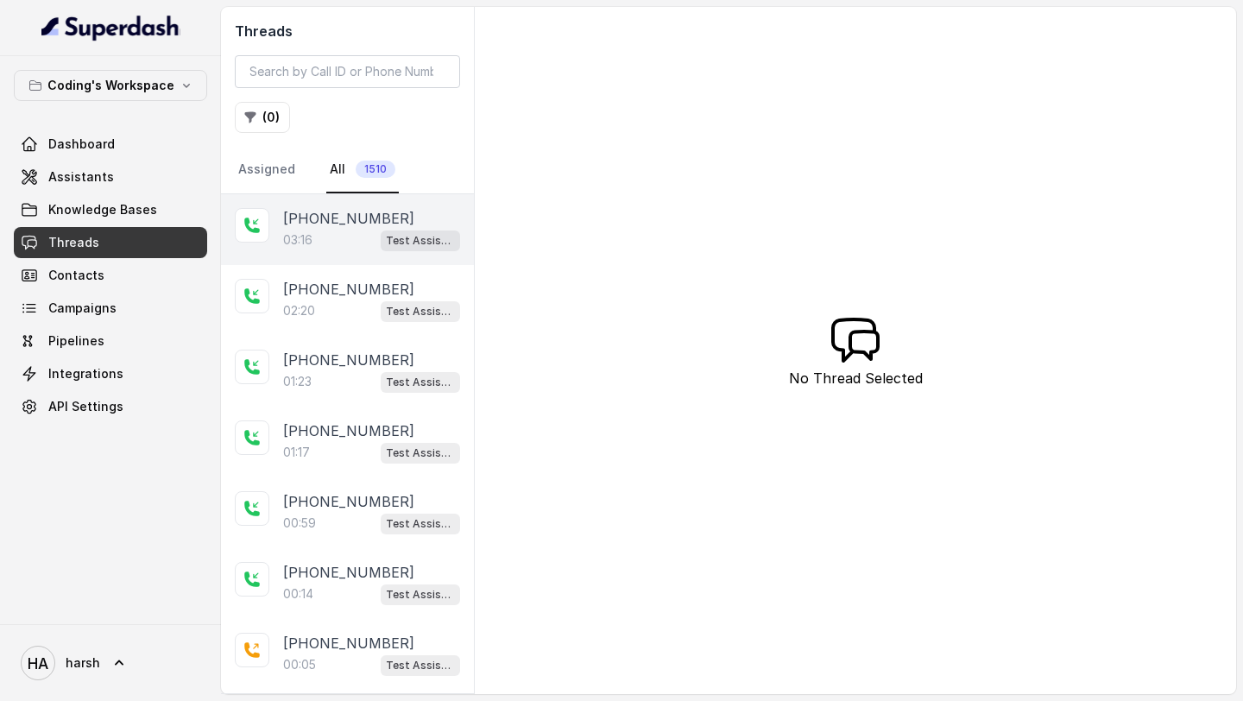
click at [335, 232] on div "03:16 Test Assistant- 2" at bounding box center [371, 240] width 177 height 22
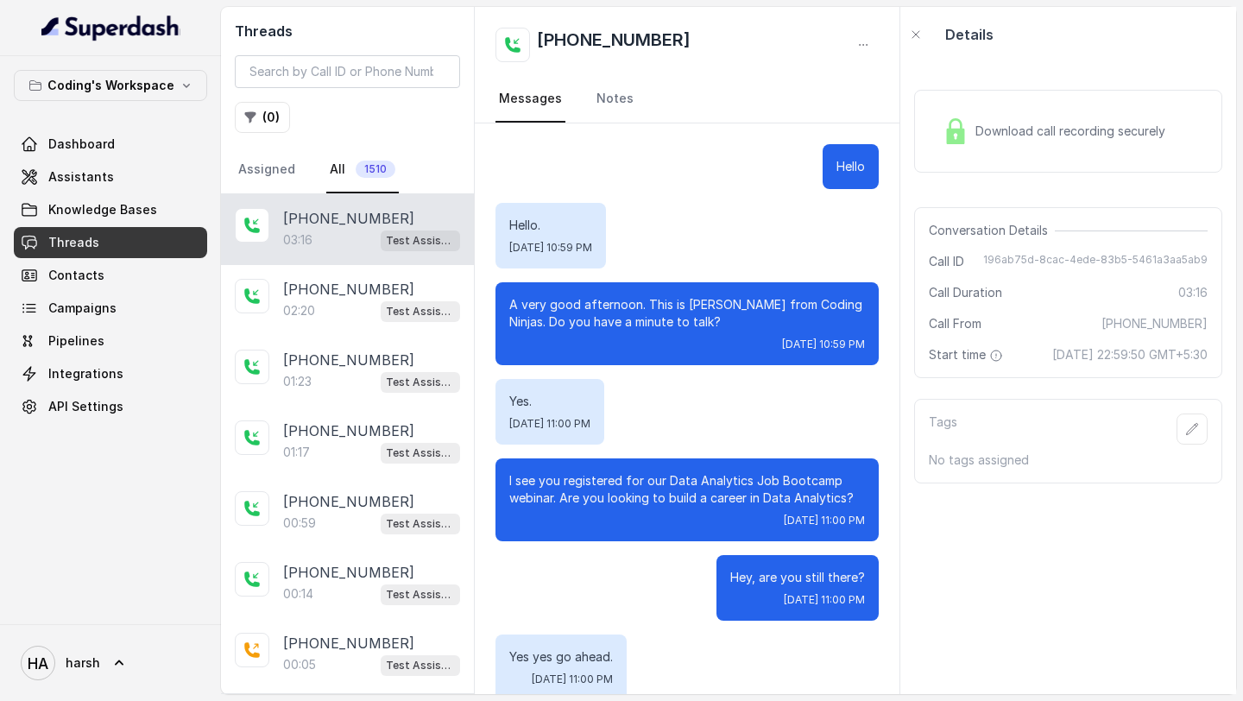
scroll to position [2267, 0]
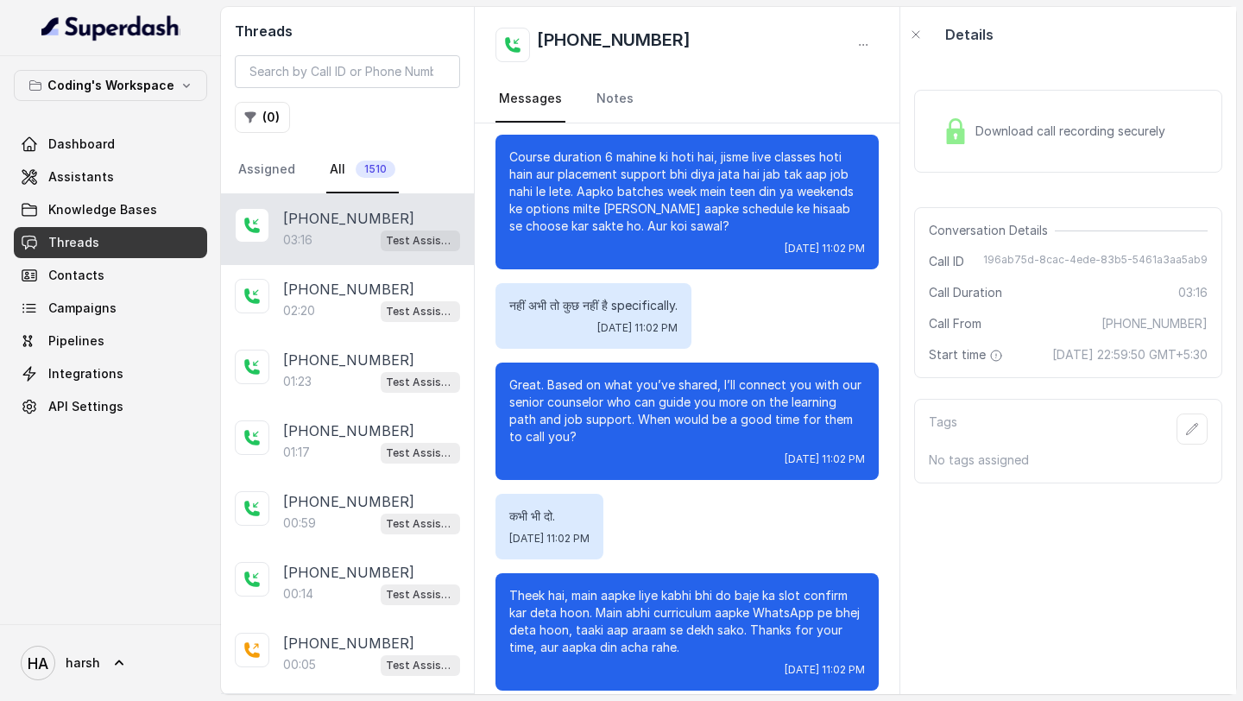
click at [1069, 143] on div "Download call recording securely" at bounding box center [1054, 131] width 236 height 40
